Goal: Transaction & Acquisition: Register for event/course

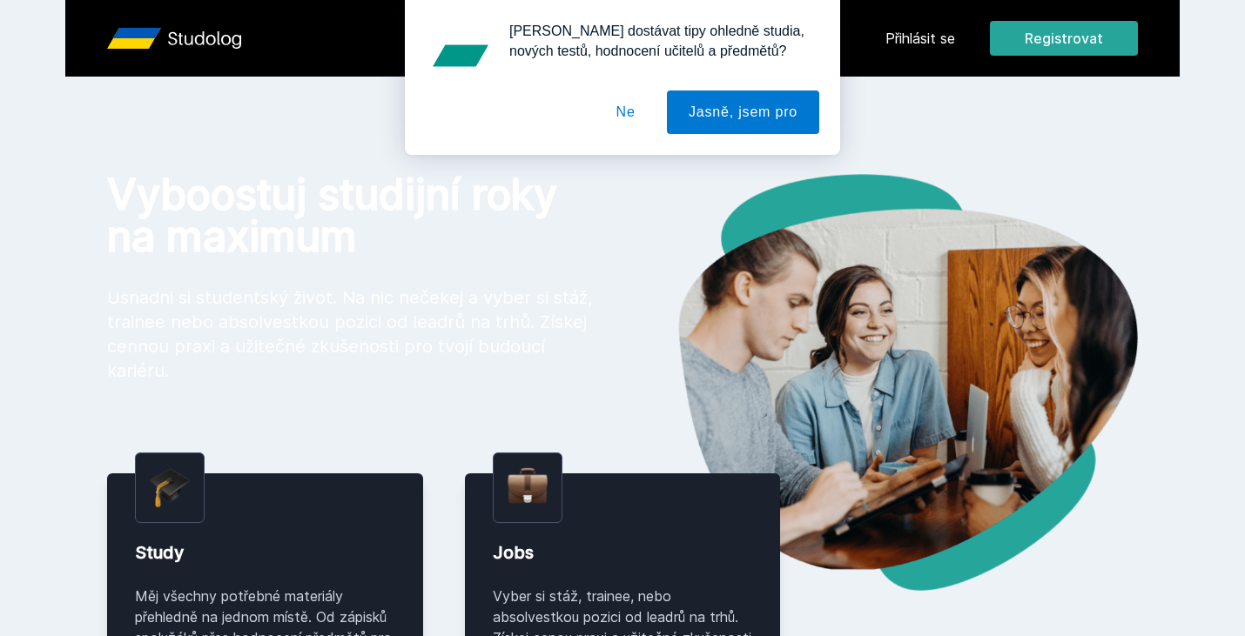
click at [636, 110] on button "Ne" at bounding box center [626, 113] width 63 height 44
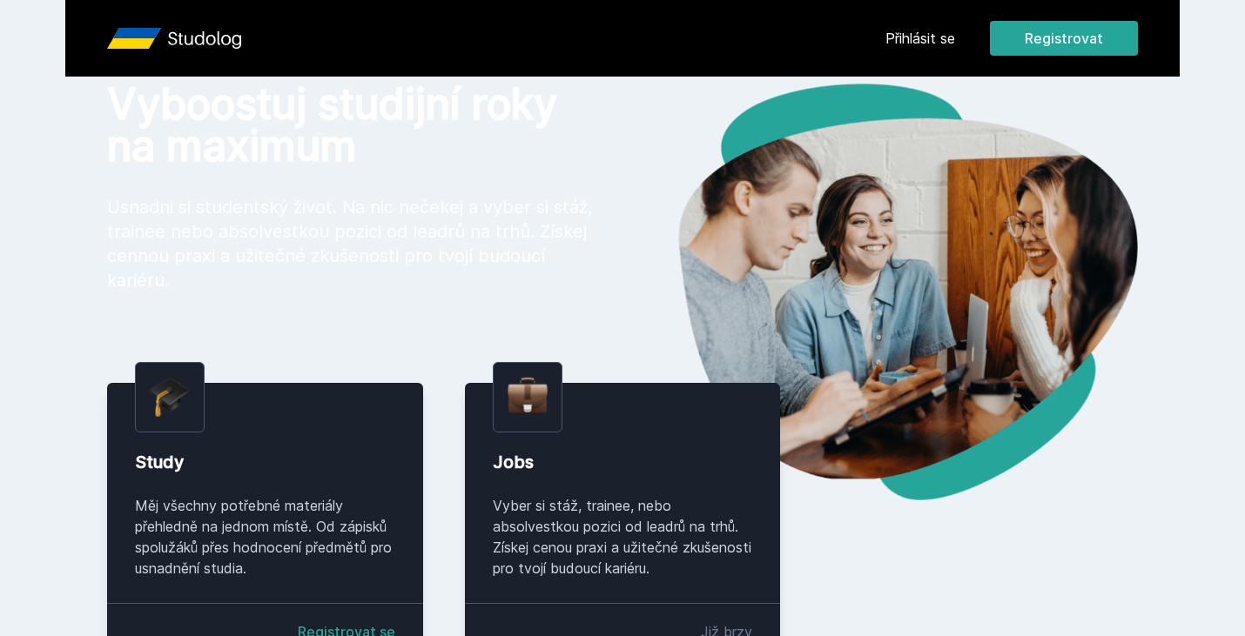
scroll to position [148, 0]
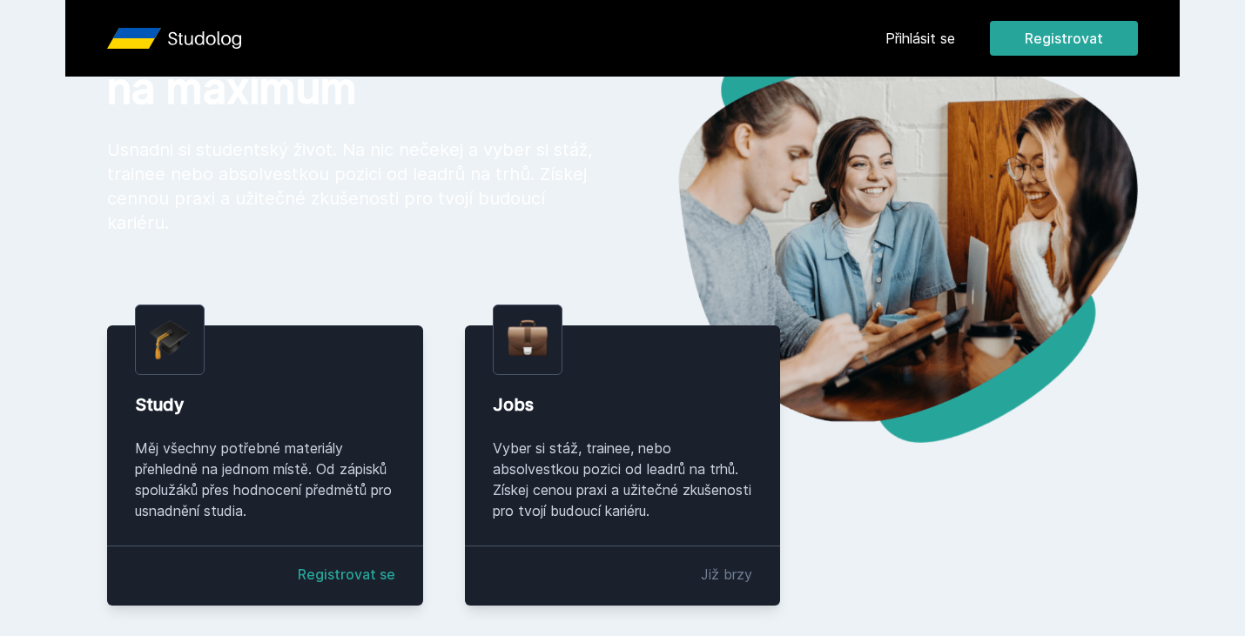
click at [339, 570] on link "Registrovat se" at bounding box center [347, 574] width 98 height 21
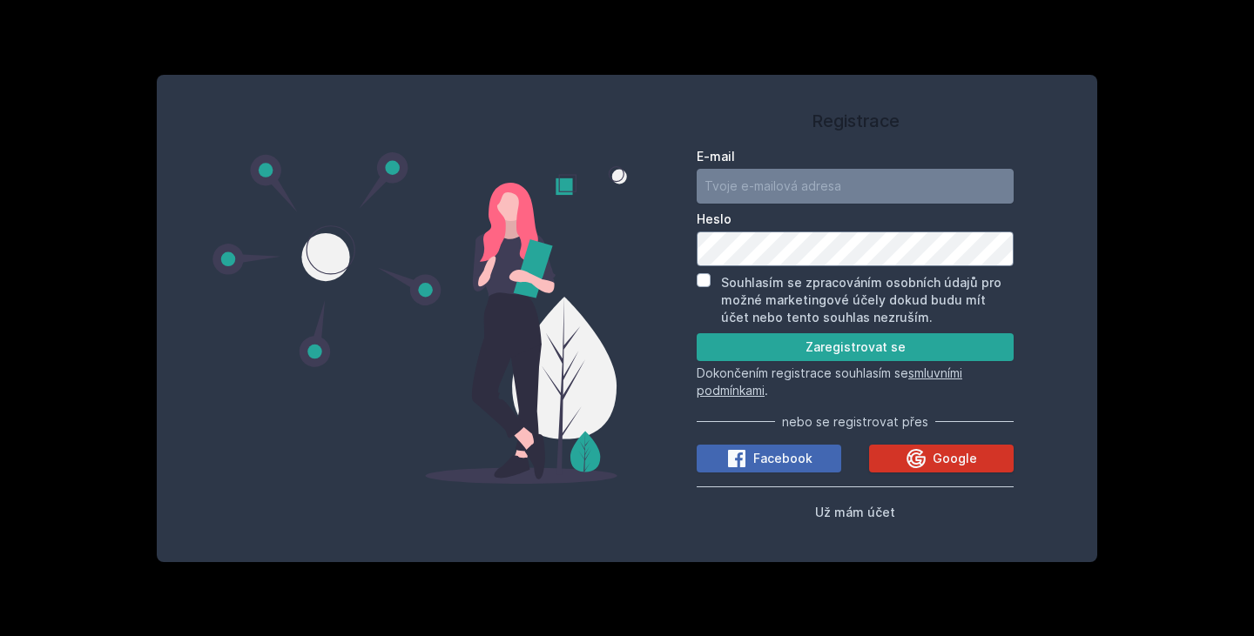
click at [935, 452] on span "Google" at bounding box center [954, 458] width 44 height 17
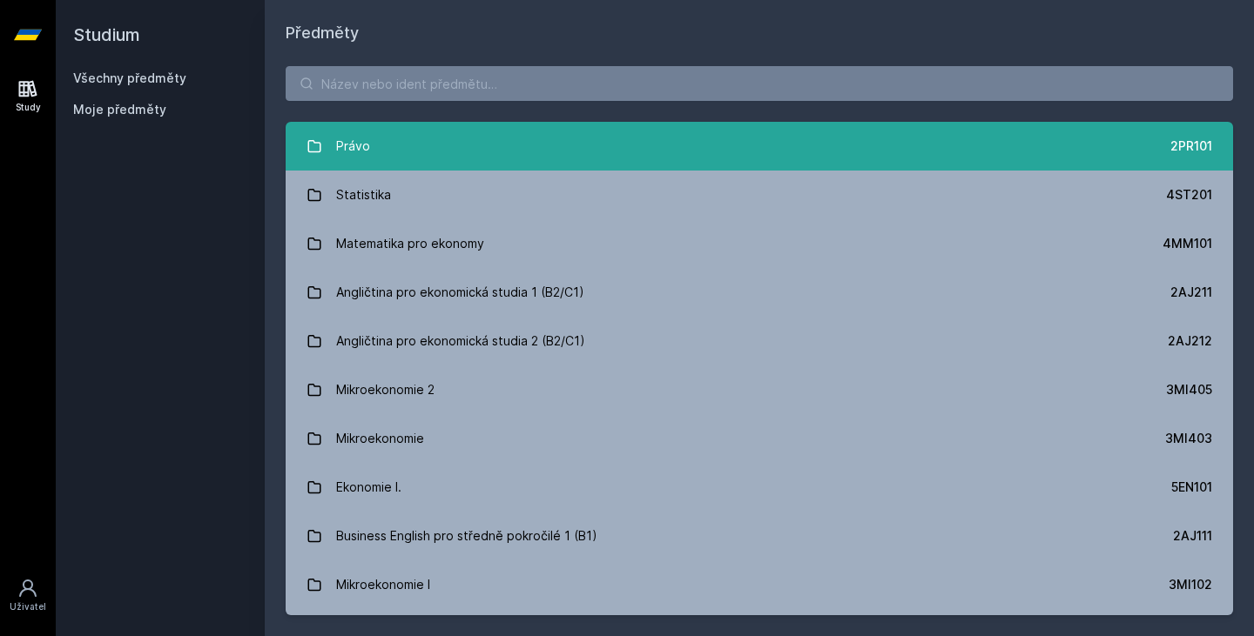
click at [402, 143] on link "Právo 2PR101" at bounding box center [759, 146] width 947 height 49
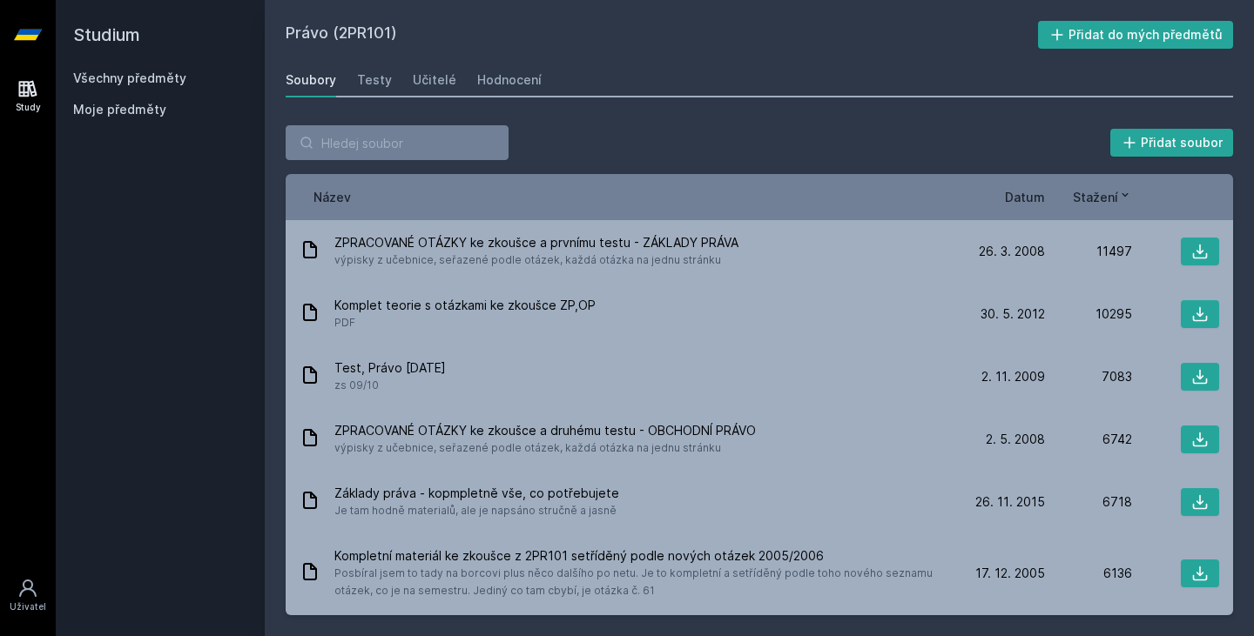
click at [27, 89] on icon at bounding box center [27, 88] width 21 height 21
